Goal: Share content: Share content

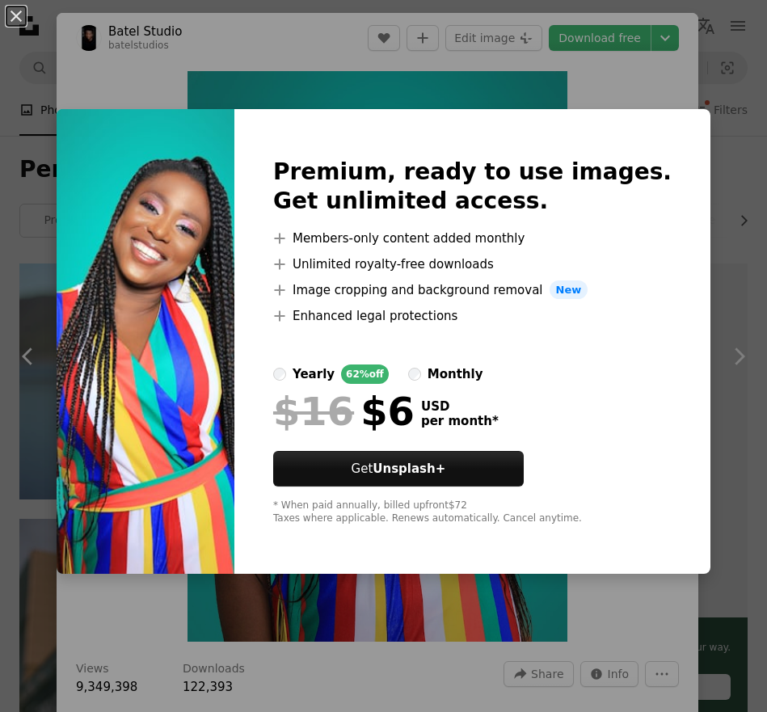
scroll to position [5647, 0]
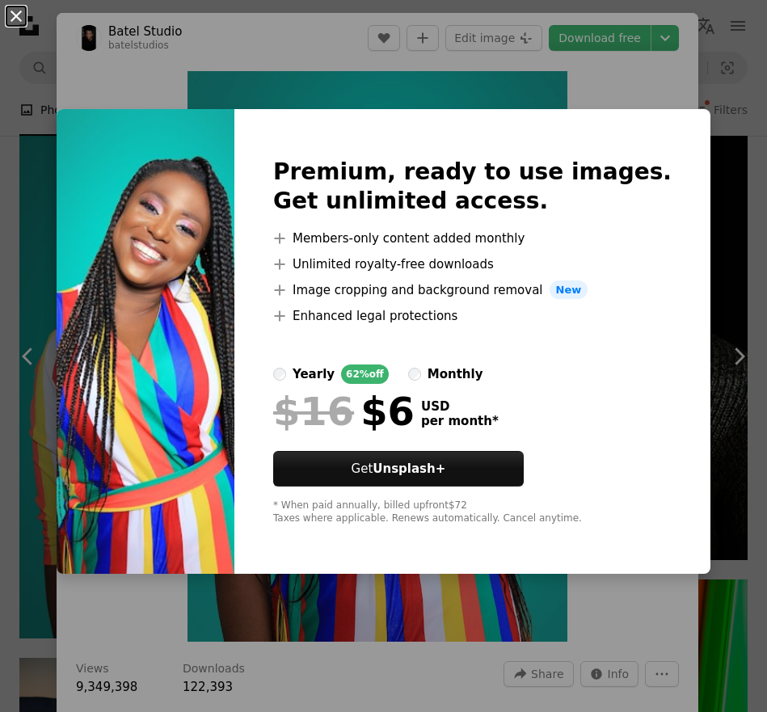
click at [21, 23] on button "An X shape" at bounding box center [15, 15] width 19 height 19
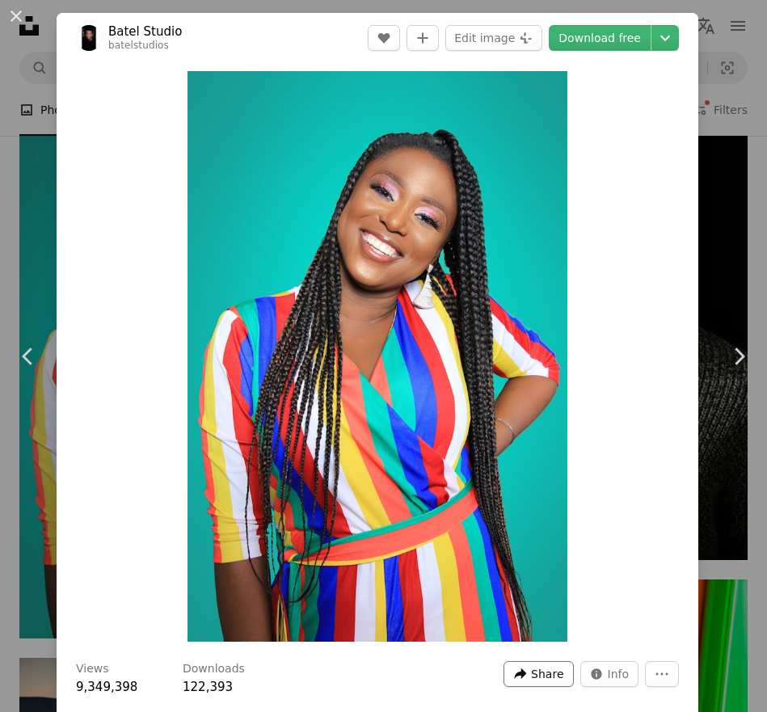
click at [557, 671] on span "Share" at bounding box center [547, 674] width 32 height 24
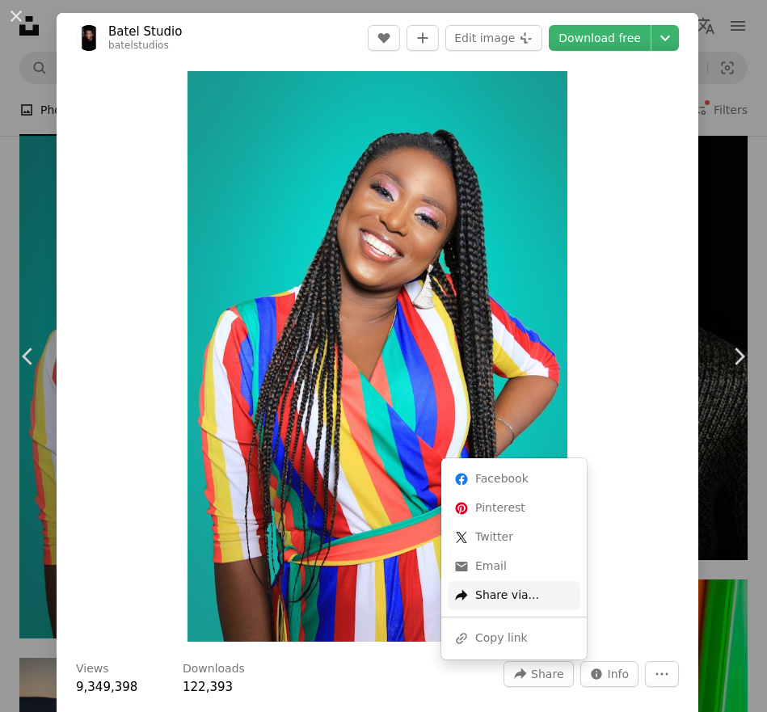
click at [512, 586] on div "A forward-right arrow Share via..." at bounding box center [514, 595] width 133 height 29
click at [483, 629] on div "A URL sharing icon (chains) Copy link" at bounding box center [514, 638] width 133 height 29
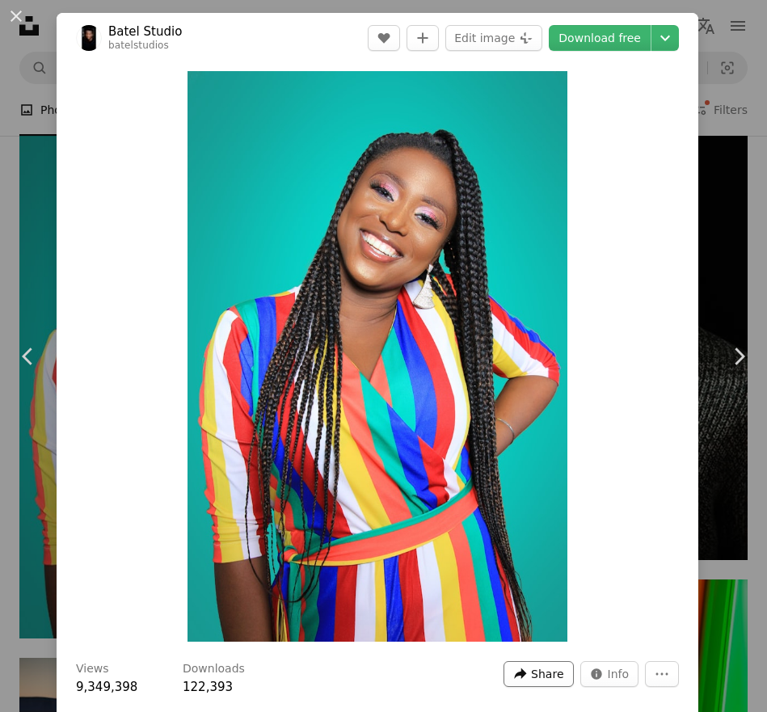
click at [528, 670] on icon "A forward-right arrow" at bounding box center [520, 674] width 15 height 15
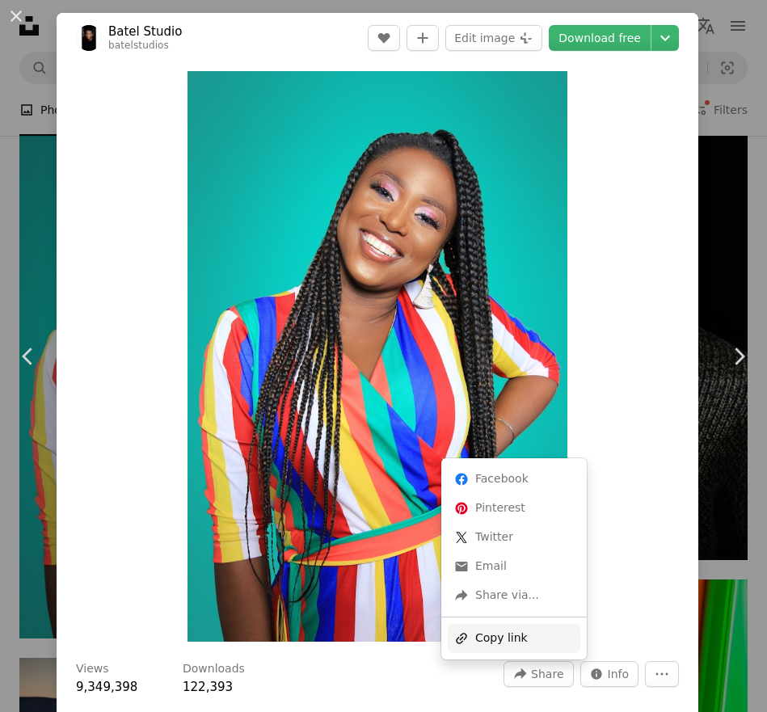
click at [516, 638] on div "A URL sharing icon (chains) Copy link" at bounding box center [514, 638] width 133 height 29
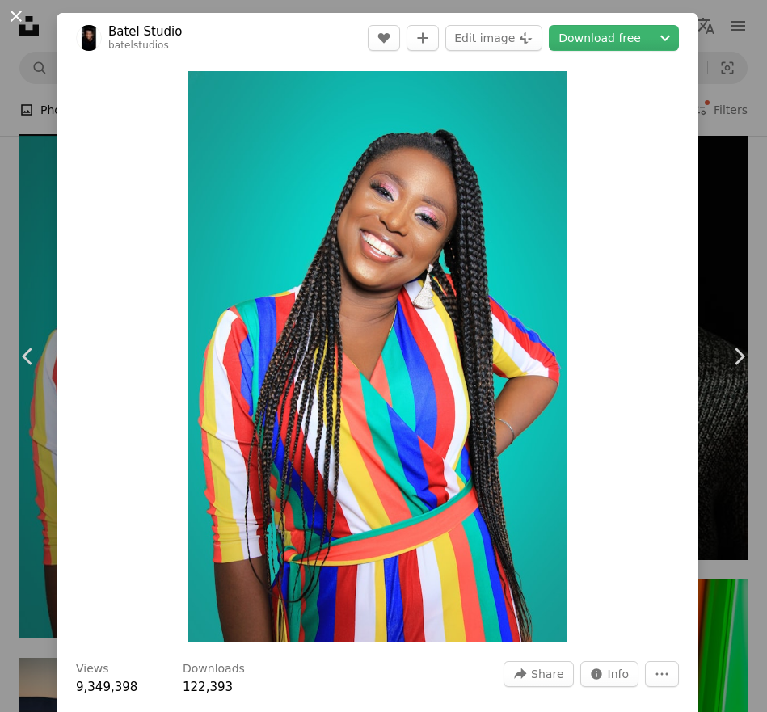
click at [23, 18] on button "An X shape" at bounding box center [15, 15] width 19 height 19
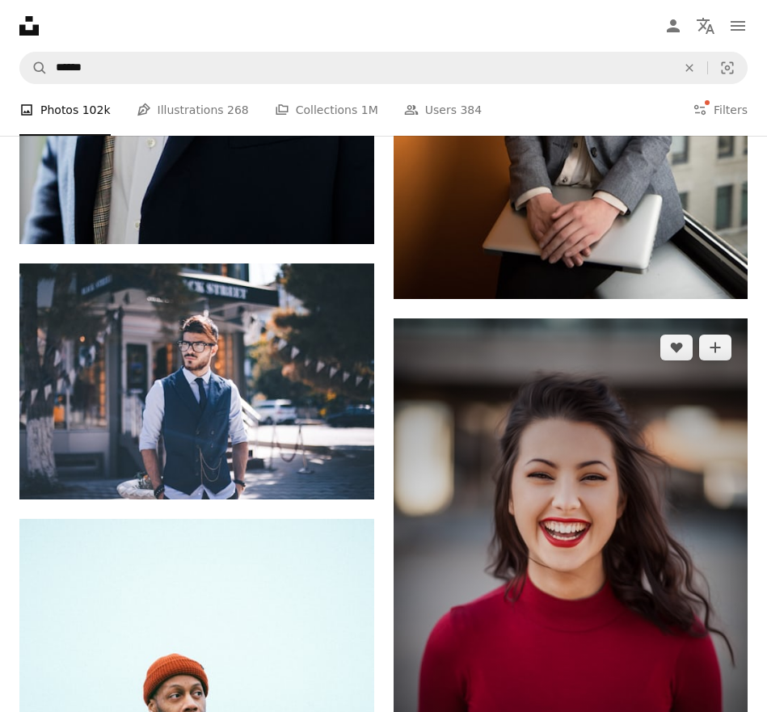
scroll to position [4219, 0]
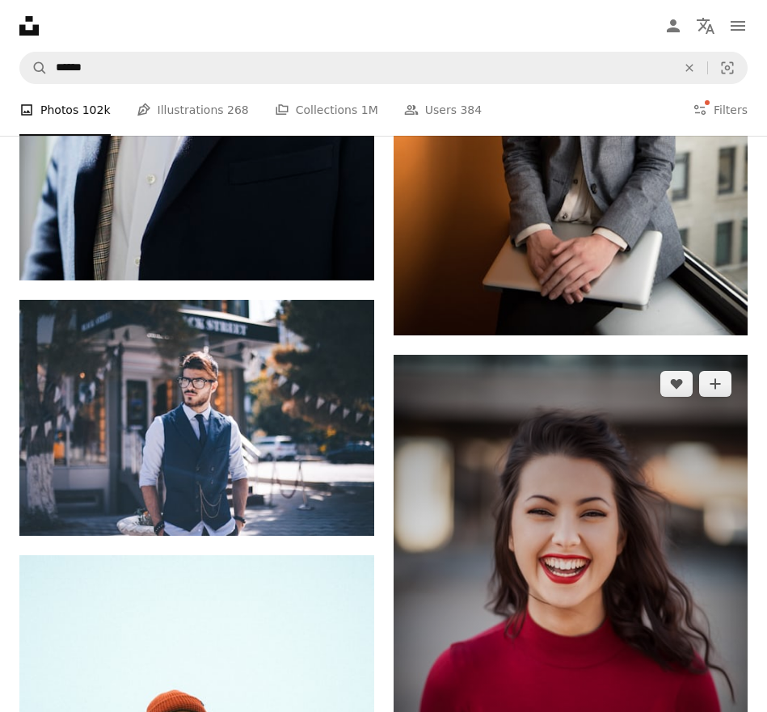
click at [521, 508] on img at bounding box center [571, 621] width 355 height 532
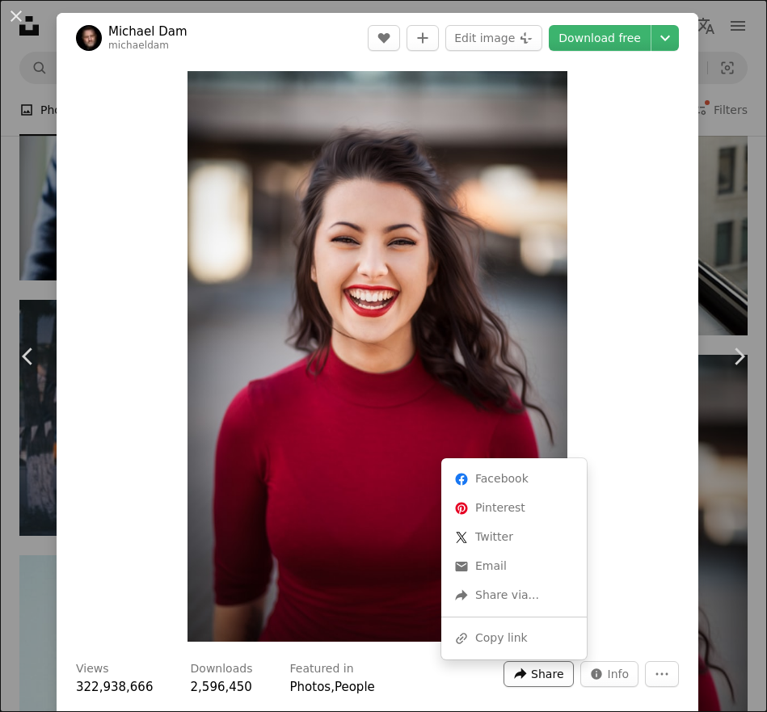
click at [563, 670] on span "Share" at bounding box center [547, 674] width 32 height 24
click at [519, 642] on div "A URL sharing icon (chains) Copy link" at bounding box center [514, 638] width 133 height 29
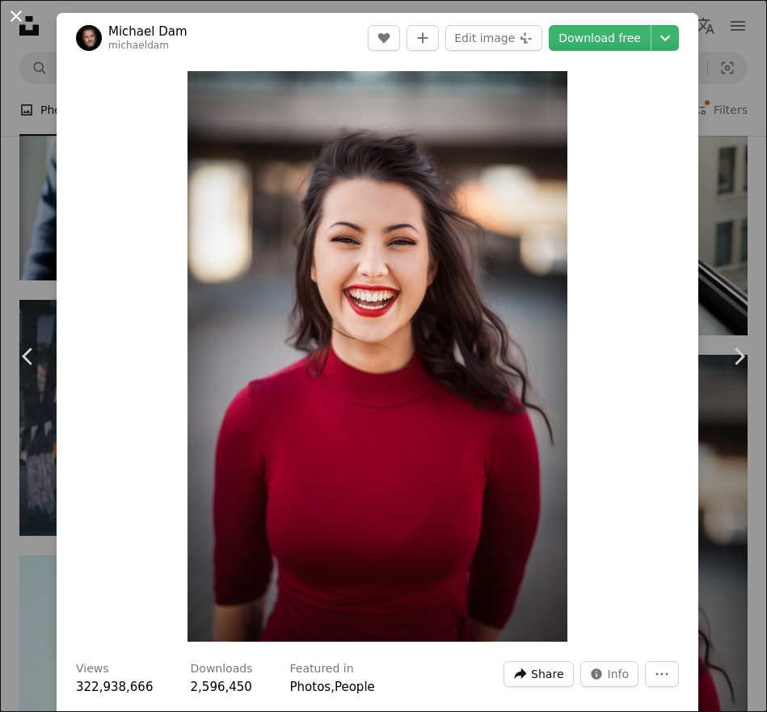
scroll to position [3, 0]
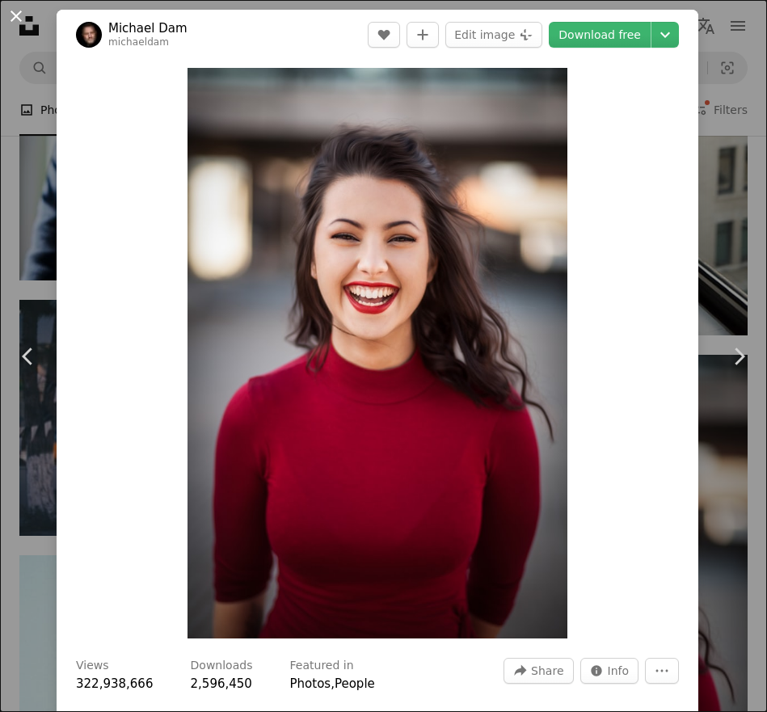
click at [16, 17] on button "An X shape" at bounding box center [15, 15] width 19 height 19
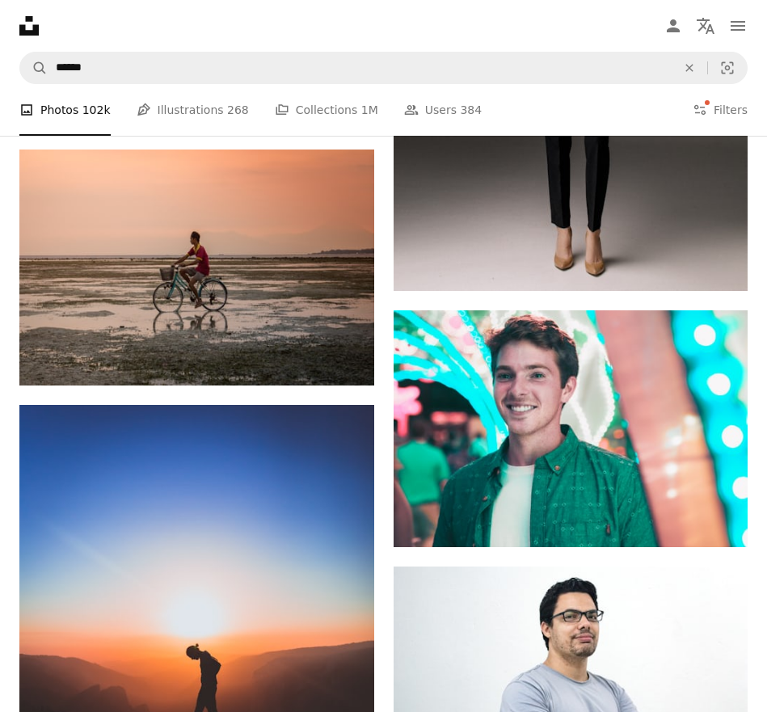
scroll to position [6963, 0]
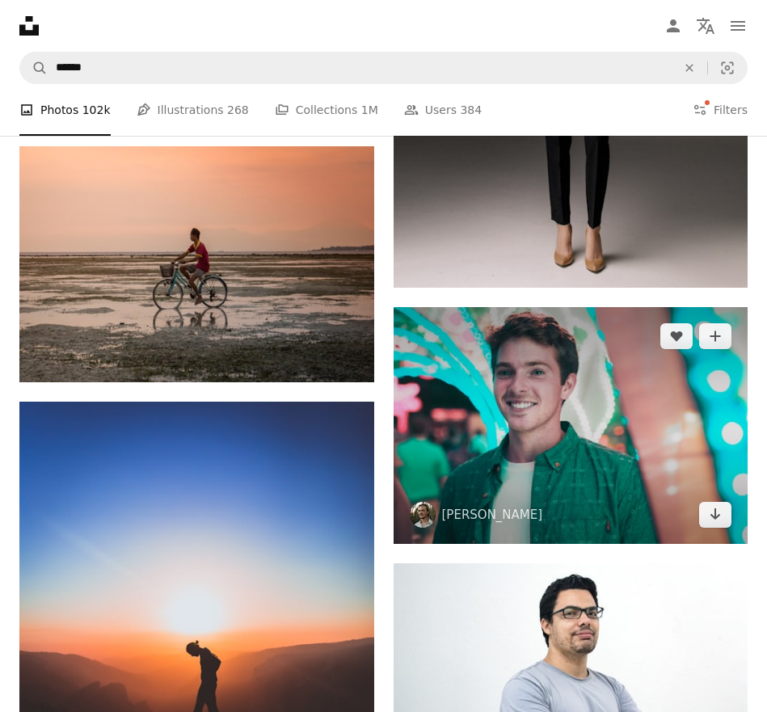
click at [573, 453] on img at bounding box center [571, 425] width 355 height 237
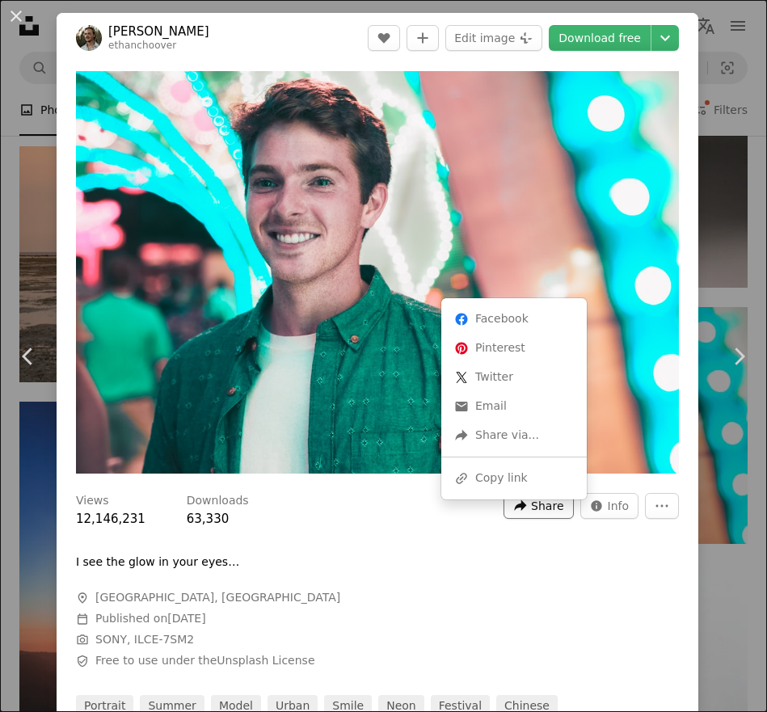
click at [563, 512] on span "Share" at bounding box center [547, 506] width 32 height 24
click at [520, 469] on div "A URL sharing icon (chains) Copy link" at bounding box center [514, 478] width 133 height 29
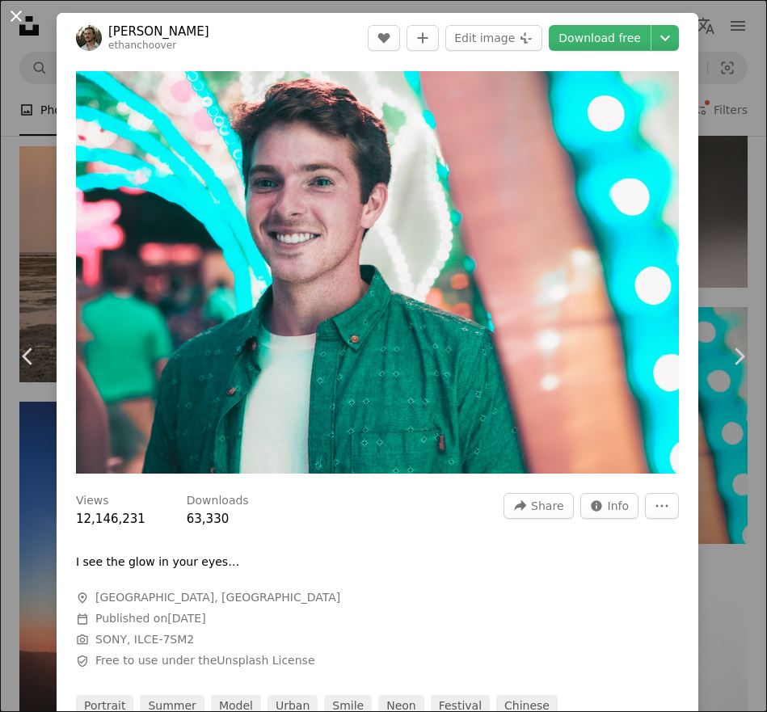
click at [11, 15] on button "An X shape" at bounding box center [15, 15] width 19 height 19
